Goal: Task Accomplishment & Management: Manage account settings

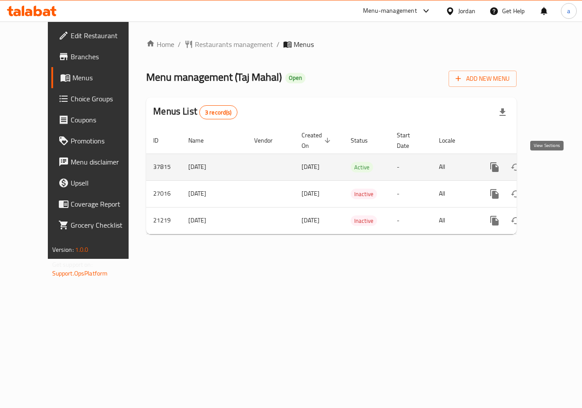
click at [553, 166] on icon "enhanced table" at bounding box center [558, 167] width 11 height 11
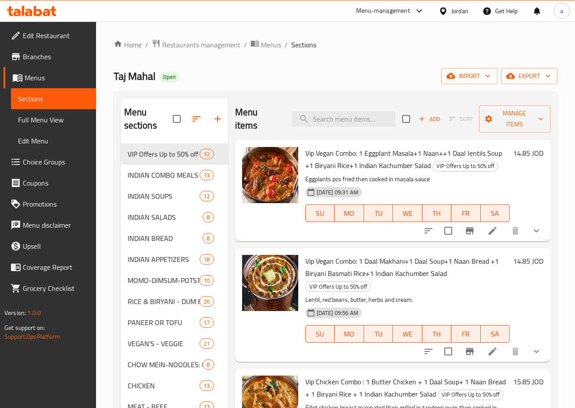
click at [39, 162] on span "Choice Groups" at bounding box center [56, 162] width 66 height 11
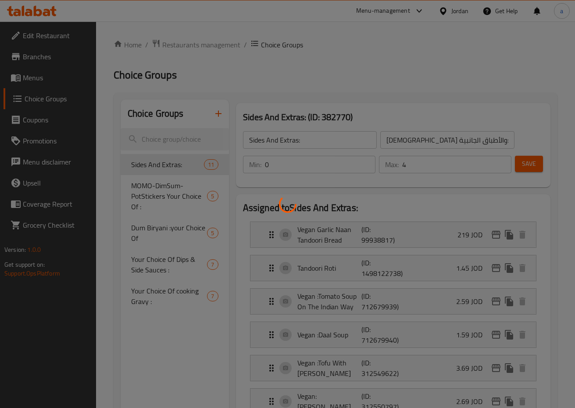
click at [365, 217] on div at bounding box center [287, 204] width 575 height 408
click at [365, 216] on div at bounding box center [287, 204] width 575 height 408
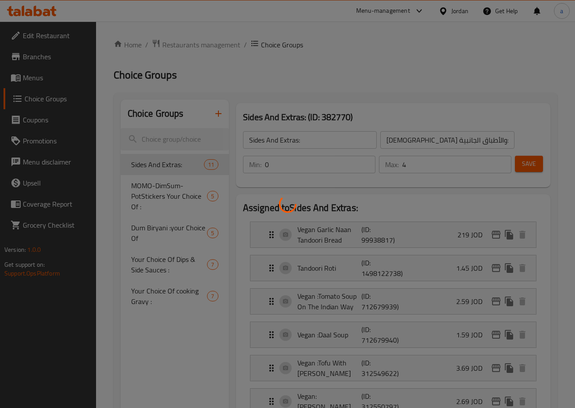
click at [365, 216] on div at bounding box center [287, 204] width 575 height 408
click at [212, 133] on div at bounding box center [287, 204] width 575 height 408
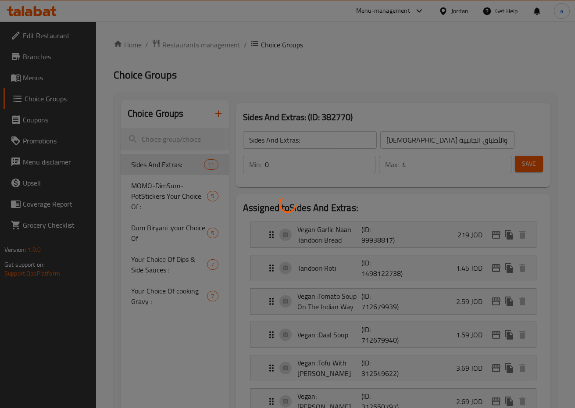
click at [205, 204] on div at bounding box center [287, 204] width 575 height 408
click at [333, 184] on div at bounding box center [287, 204] width 575 height 408
drag, startPoint x: 235, startPoint y: 208, endPoint x: 279, endPoint y: 217, distance: 44.3
click at [261, 217] on div at bounding box center [287, 204] width 575 height 408
click at [280, 222] on div at bounding box center [287, 204] width 575 height 408
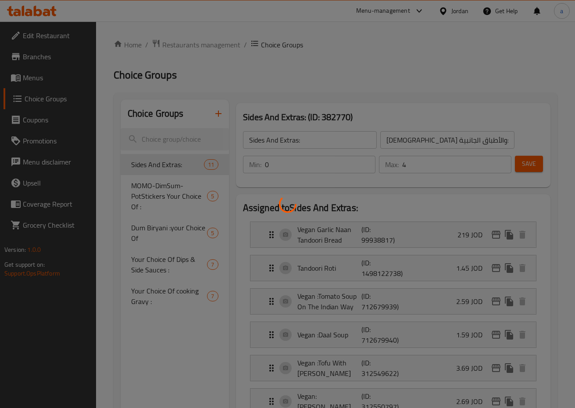
click at [287, 222] on div at bounding box center [287, 204] width 575 height 408
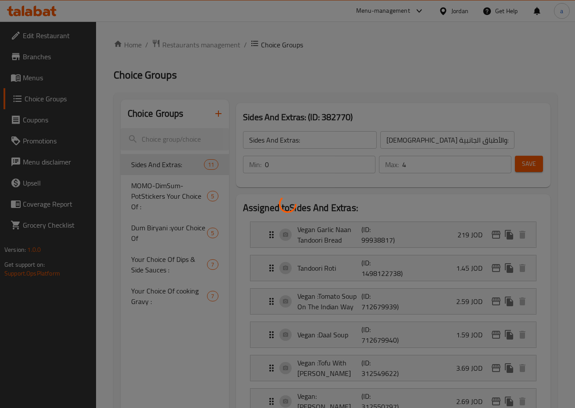
click at [287, 222] on div at bounding box center [287, 204] width 575 height 408
click at [278, 209] on div at bounding box center [287, 204] width 575 height 408
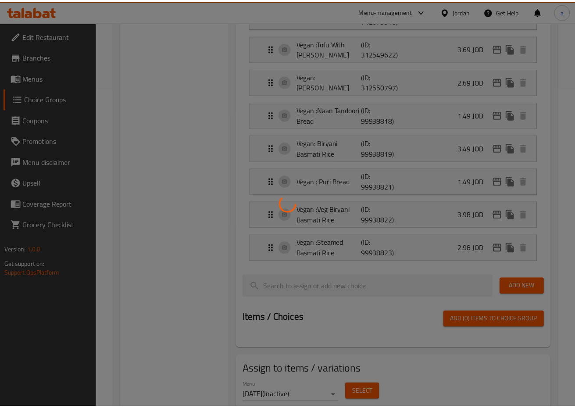
scroll to position [351, 0]
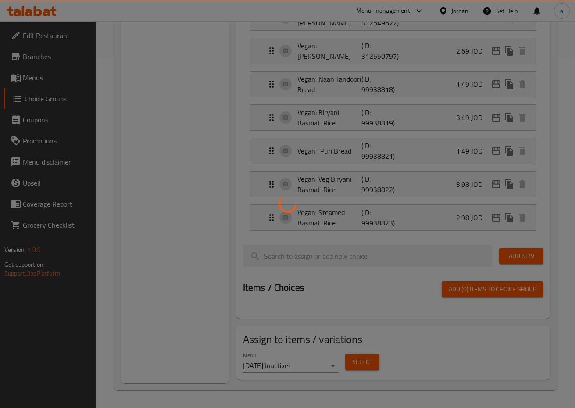
click at [205, 125] on div at bounding box center [287, 204] width 575 height 408
click at [149, 149] on div at bounding box center [287, 204] width 575 height 408
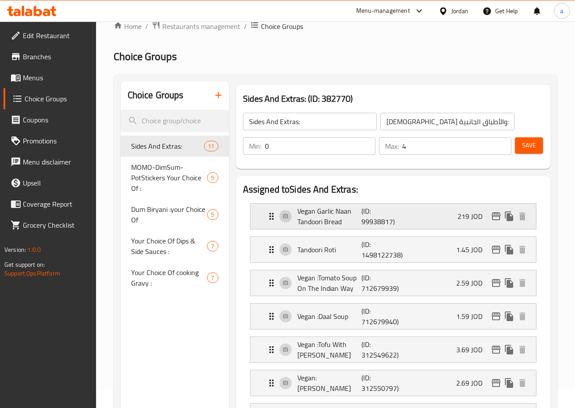
scroll to position [18, 0]
click at [242, 55] on h2 "Choice Groups" at bounding box center [336, 57] width 444 height 14
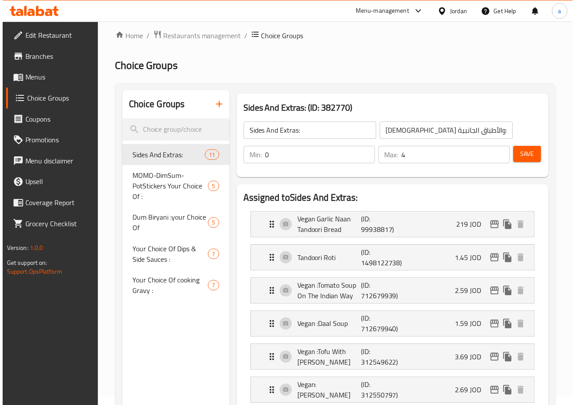
scroll to position [0, 0]
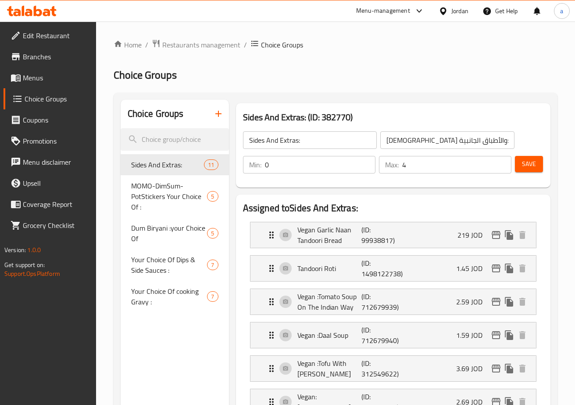
click at [34, 60] on span "Branches" at bounding box center [56, 56] width 66 height 11
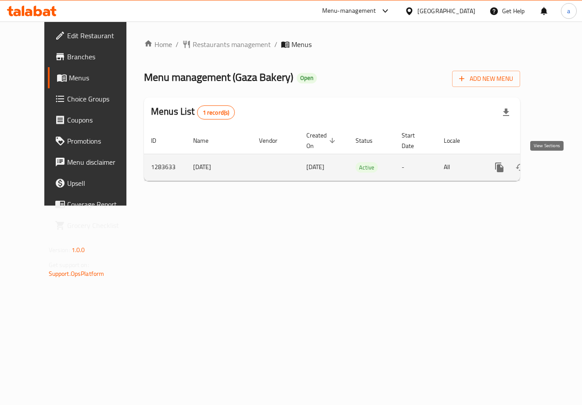
click at [557, 169] on icon "enhanced table" at bounding box center [562, 167] width 11 height 11
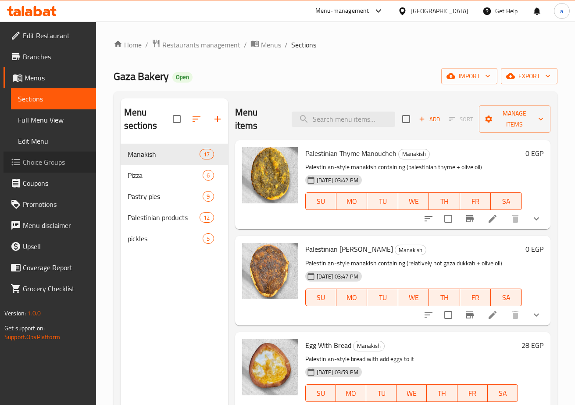
click at [50, 158] on span "Choice Groups" at bounding box center [56, 162] width 66 height 11
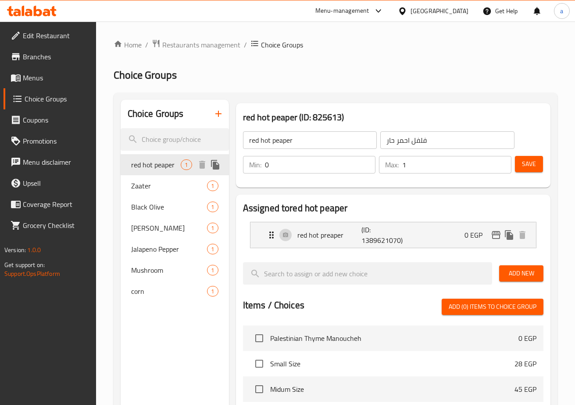
click at [162, 163] on span "red hot peaper" at bounding box center [156, 164] width 50 height 11
click at [308, 61] on div "Home / Restaurants management / Choice Groups Choice Groups Choice Groups red h…" at bounding box center [336, 341] width 444 height 604
click at [135, 190] on span "Zaater" at bounding box center [156, 185] width 50 height 11
type input "Zaater"
type input "زعتر"
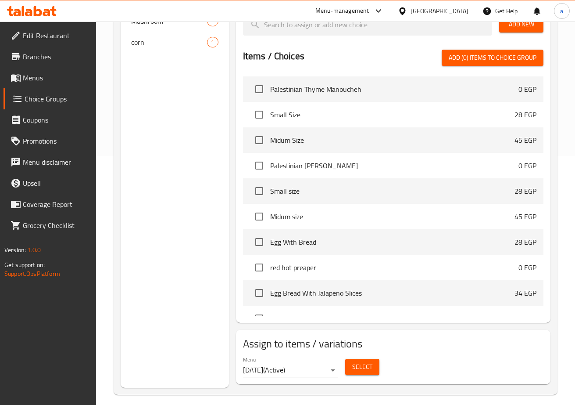
scroll to position [81, 0]
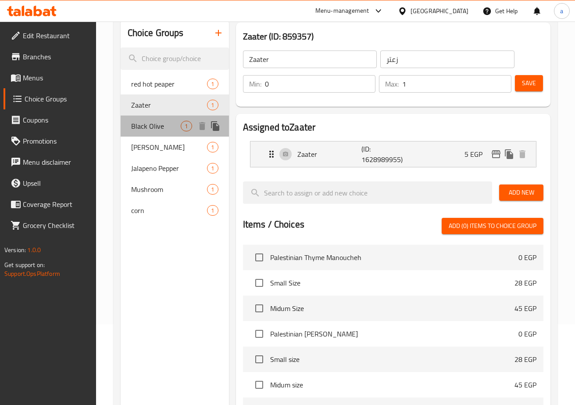
click at [158, 128] on span "Black Olive" at bounding box center [156, 126] width 50 height 11
type input "Black Olive"
type input "زيتون اسود"
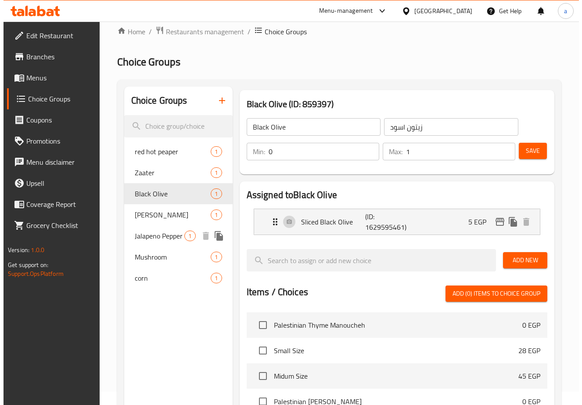
scroll to position [0, 0]
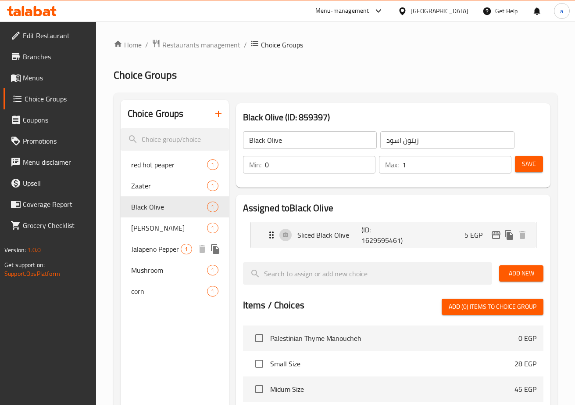
click at [152, 246] on span "Jalapeno Pepper" at bounding box center [156, 249] width 50 height 11
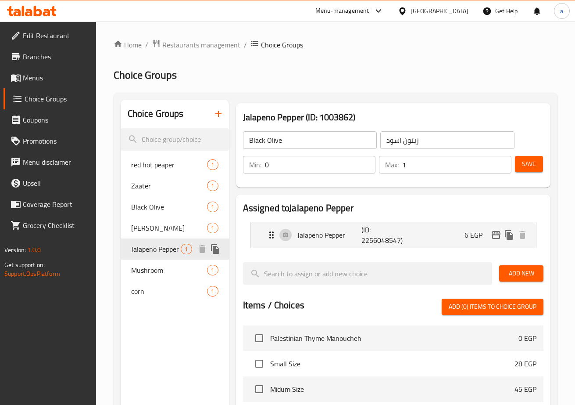
type input "Jalapeno Pepper"
type input "فلفل هالبينو"
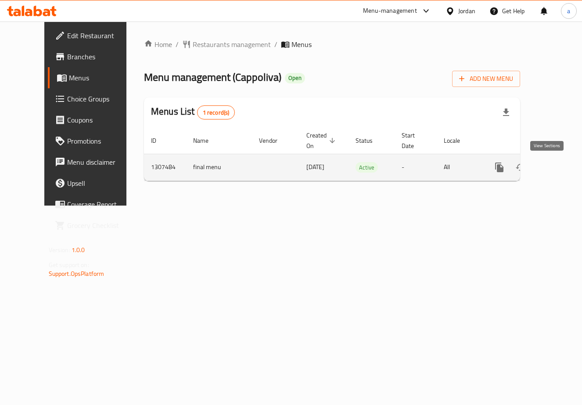
click at [559, 170] on icon "enhanced table" at bounding box center [563, 167] width 8 height 8
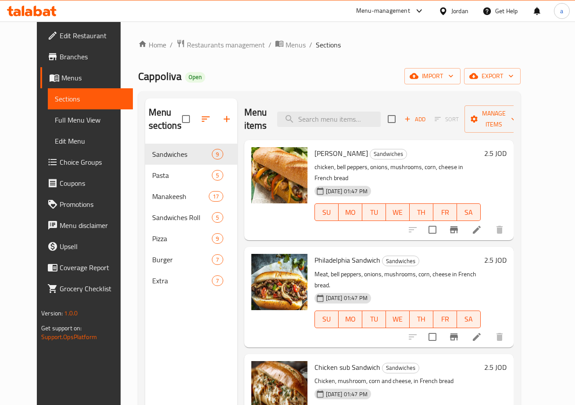
click at [60, 165] on span "Choice Groups" at bounding box center [93, 162] width 66 height 11
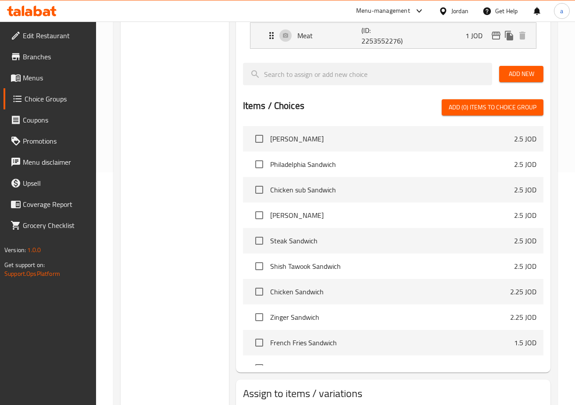
scroll to position [26, 0]
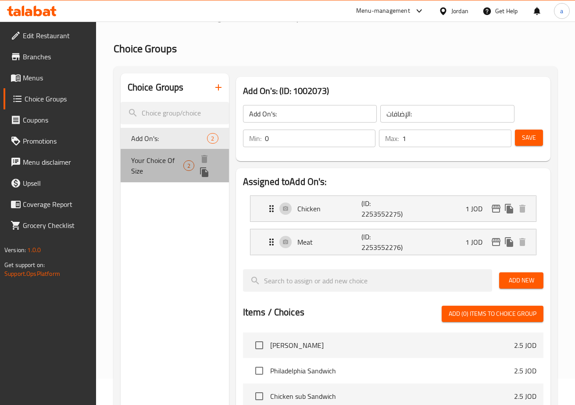
click at [157, 165] on span "Your Choice Of Size" at bounding box center [157, 165] width 52 height 21
type input "Your Choice Of Size"
type input "اختيارك من الحجم"
type input "1"
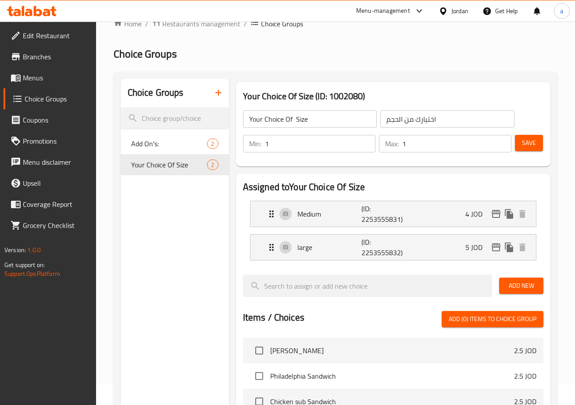
scroll to position [0, 0]
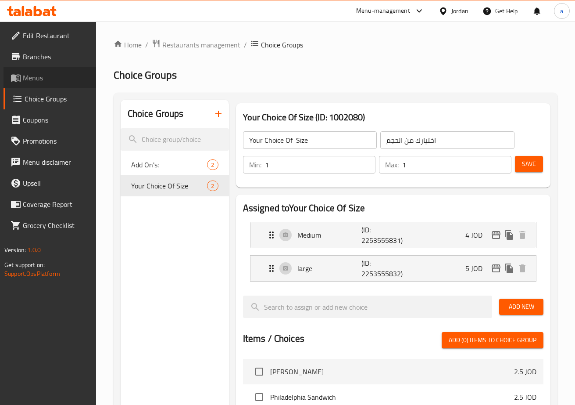
click at [34, 77] on span "Menus" at bounding box center [56, 77] width 66 height 11
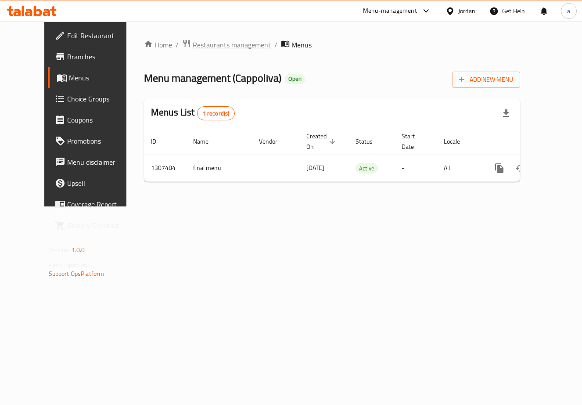
click at [201, 39] on span "Restaurants management" at bounding box center [232, 44] width 78 height 11
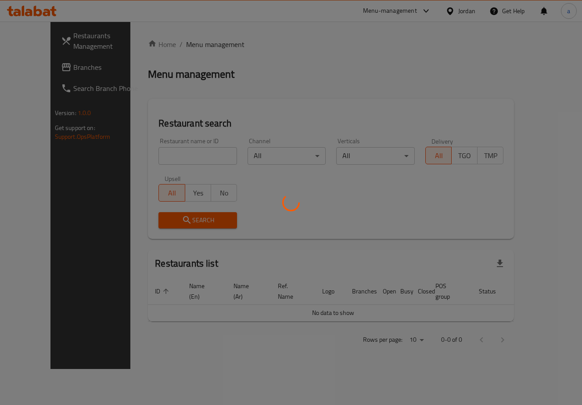
click at [33, 68] on div at bounding box center [291, 202] width 582 height 405
click at [32, 68] on div at bounding box center [291, 202] width 582 height 405
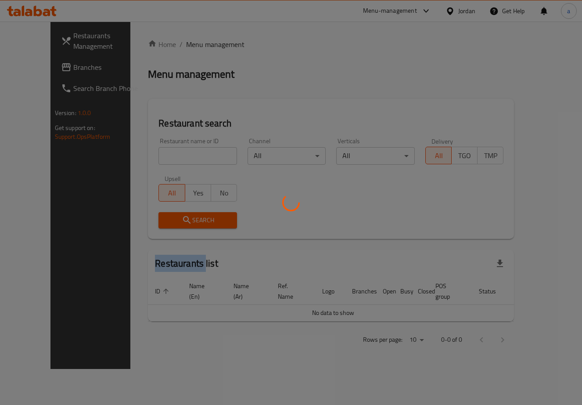
click at [32, 68] on div at bounding box center [291, 202] width 582 height 405
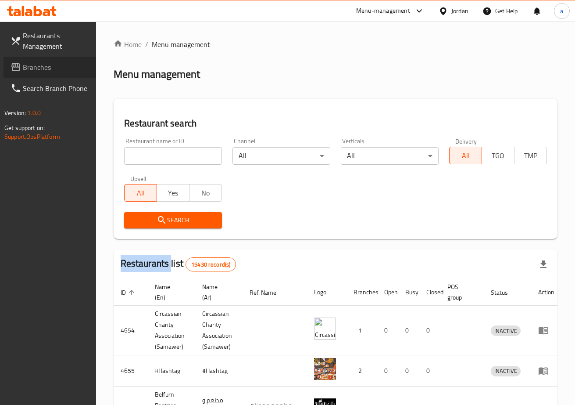
click at [42, 70] on span "Branches" at bounding box center [56, 67] width 66 height 11
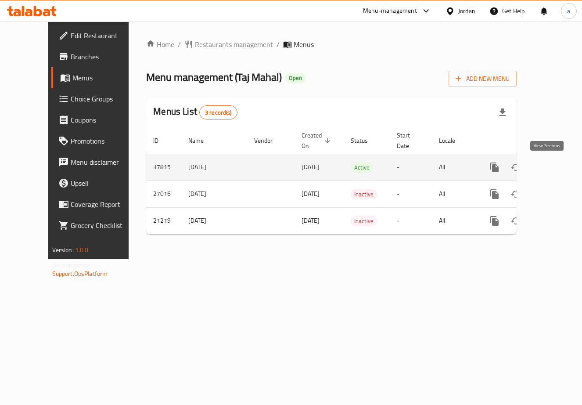
click at [554, 165] on icon "enhanced table" at bounding box center [558, 167] width 8 height 8
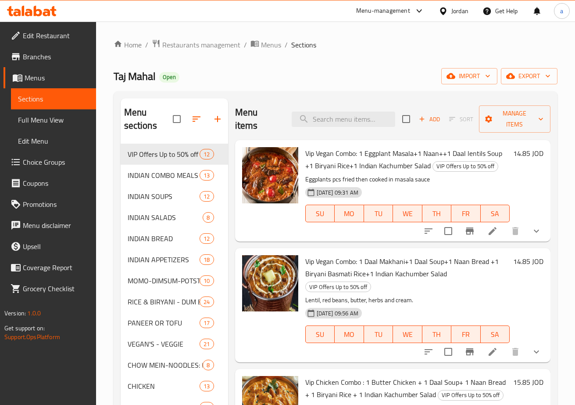
click at [44, 160] on span "Choice Groups" at bounding box center [56, 162] width 66 height 11
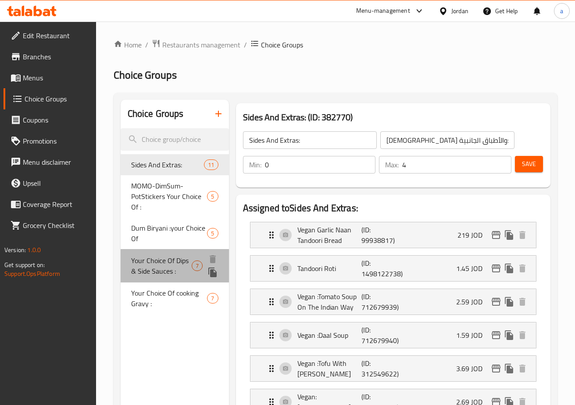
click at [187, 265] on span "Your Choice Of Dips & Side Sauces :" at bounding box center [161, 265] width 61 height 21
type input "Your Choice Of Dips & Side Sauces :"
type input "اختيارك من الصوصات الجانبية والديب :"
type input "6"
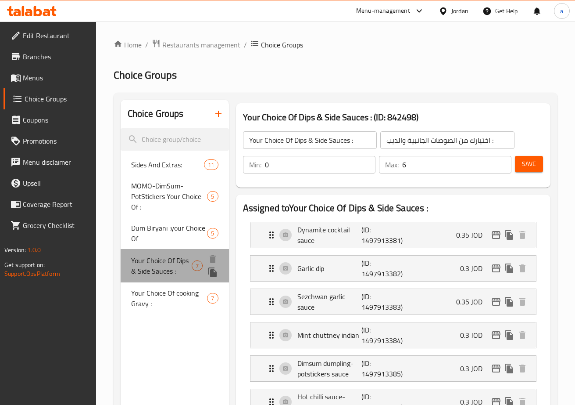
click at [167, 269] on span "Your Choice Of Dips & Side Sauces :" at bounding box center [161, 265] width 61 height 21
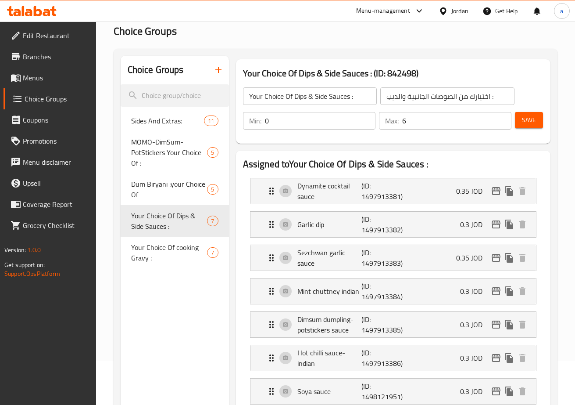
scroll to position [176, 0]
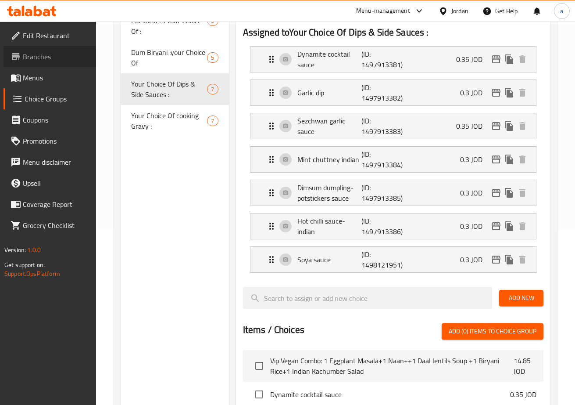
click at [38, 56] on span "Branches" at bounding box center [56, 56] width 66 height 11
